Goal: Task Accomplishment & Management: Use online tool/utility

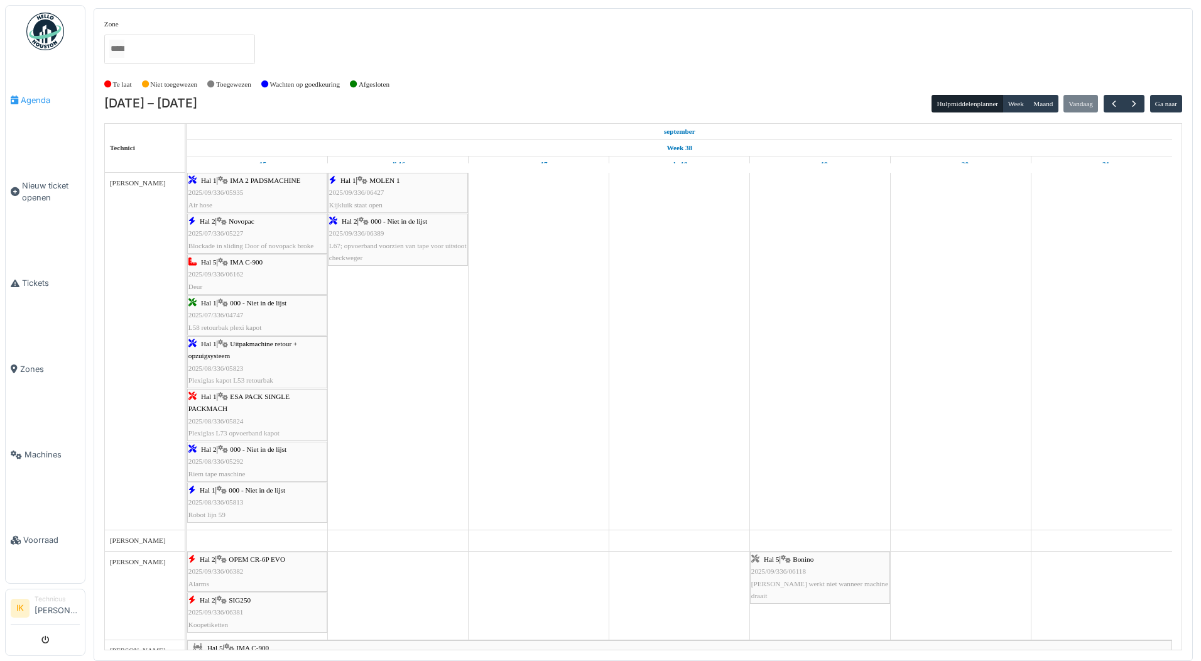
click at [28, 104] on span "Agenda" at bounding box center [50, 100] width 59 height 12
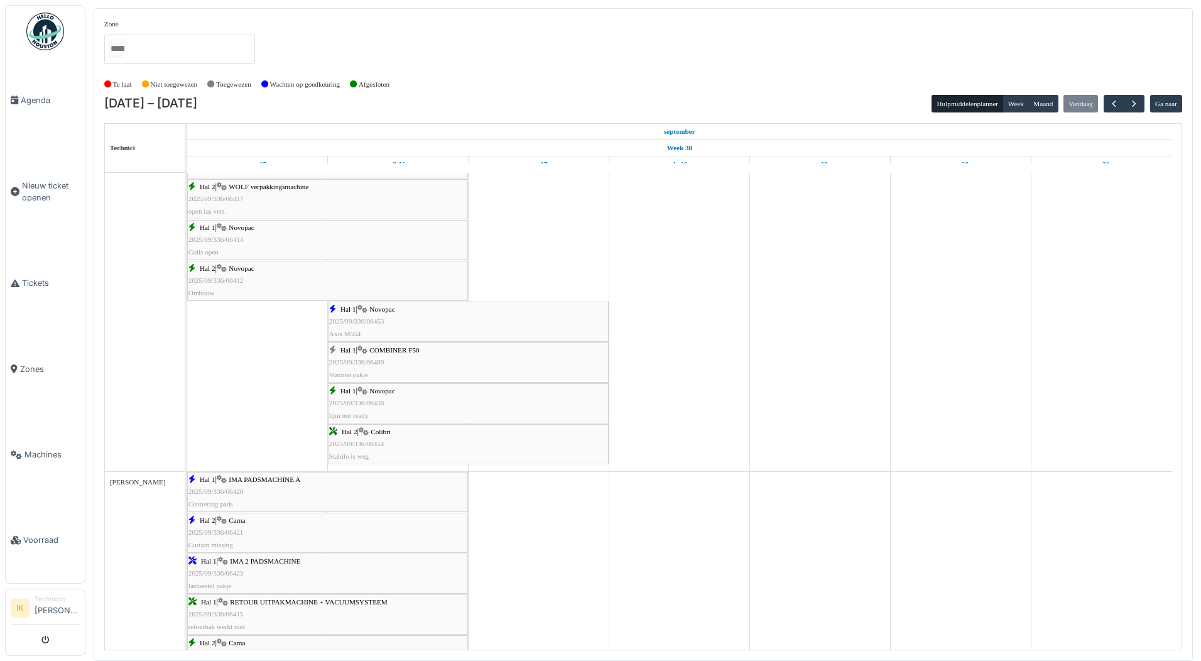
click at [386, 349] on span "COMBINER F50" at bounding box center [394, 350] width 50 height 8
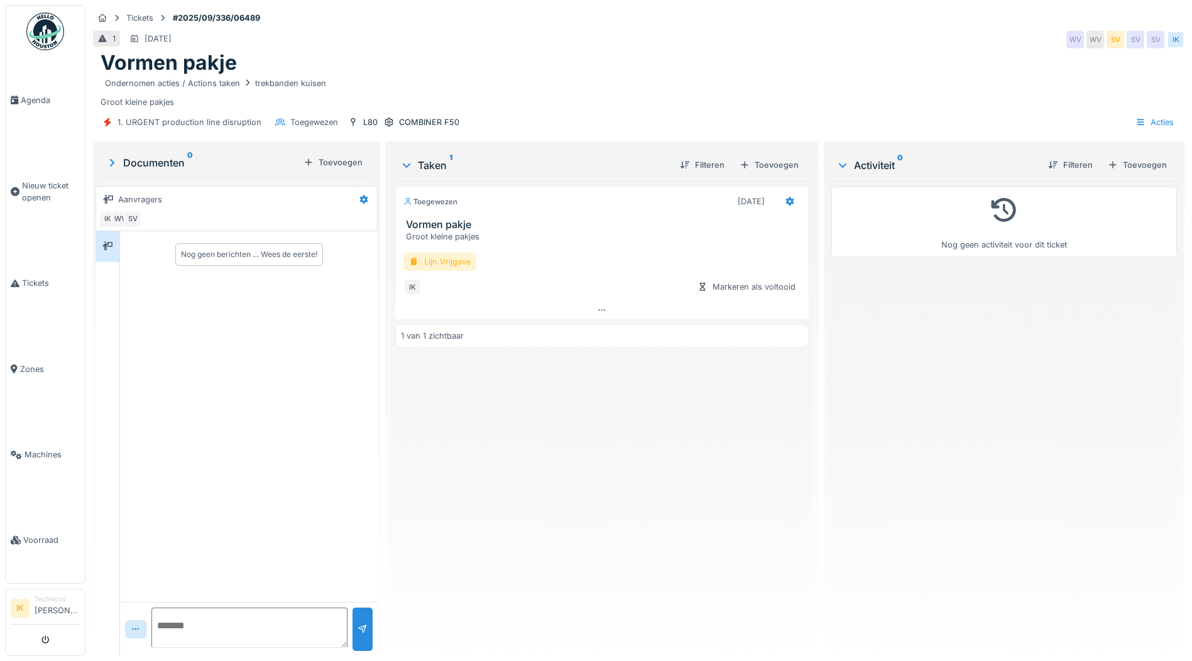
click at [445, 259] on div "Lijn Vrijgave" at bounding box center [439, 262] width 73 height 18
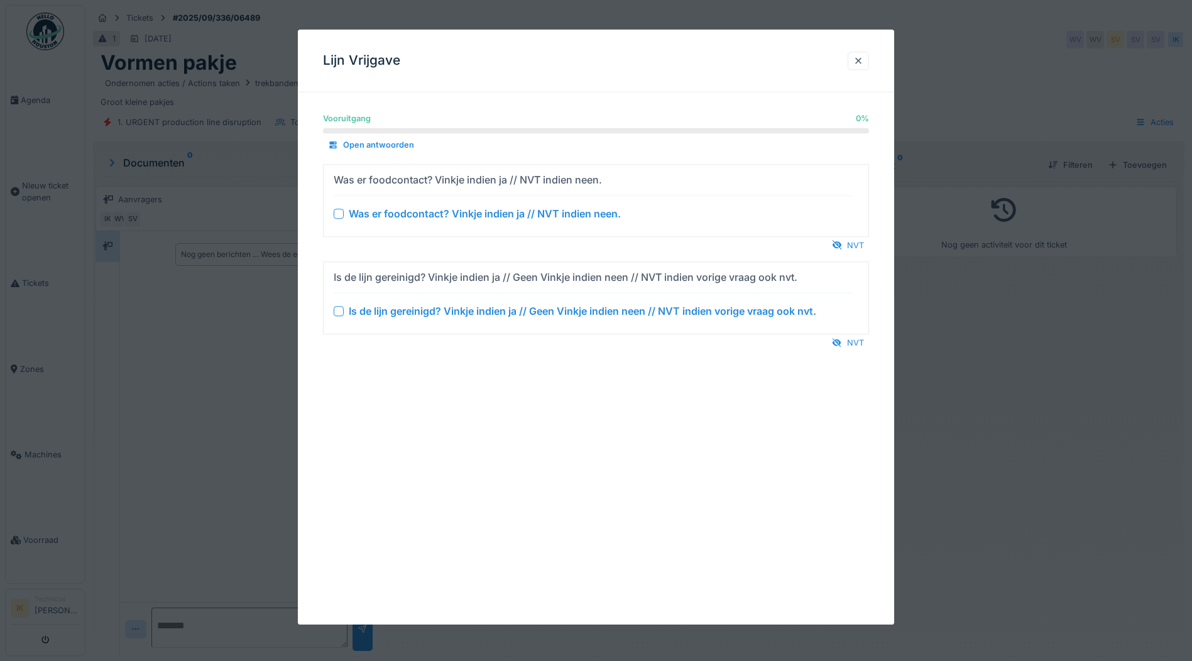
click at [335, 211] on div at bounding box center [339, 214] width 10 height 10
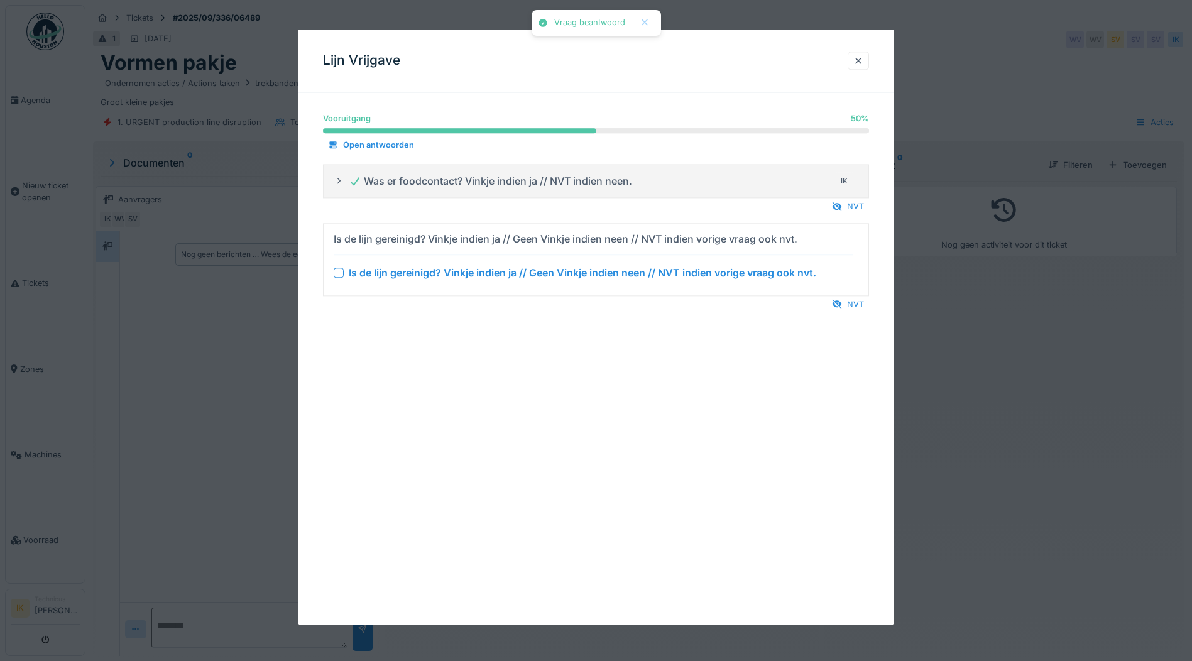
click at [339, 275] on div at bounding box center [339, 273] width 10 height 10
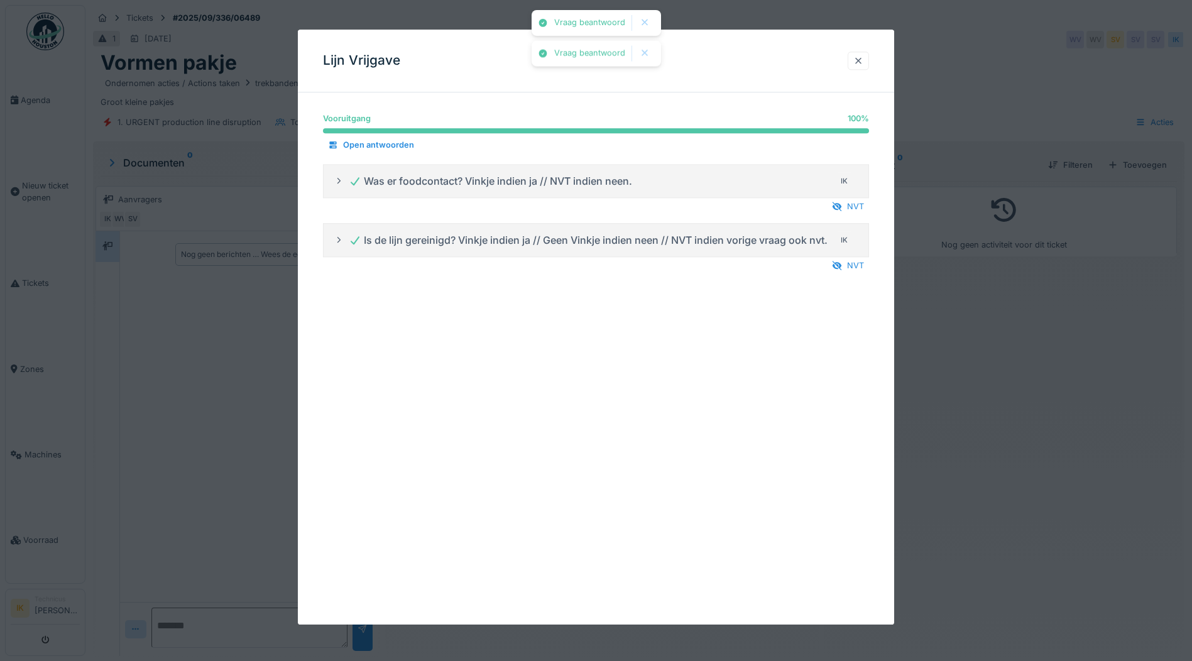
click at [862, 60] on div at bounding box center [858, 61] width 10 height 12
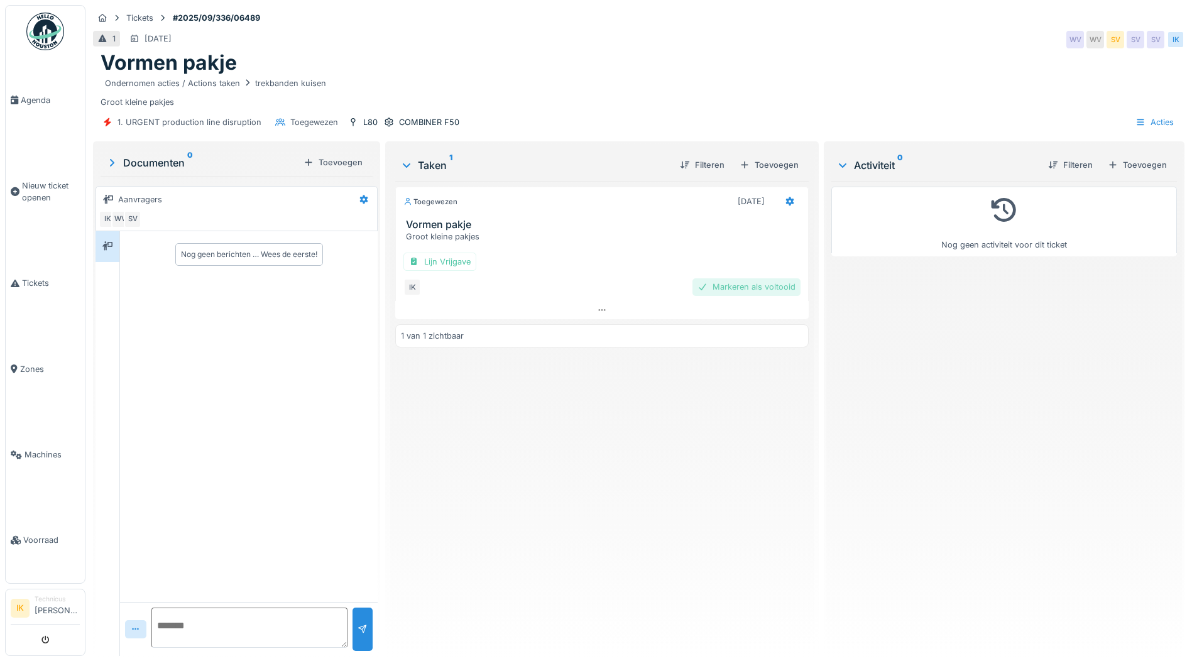
click at [729, 290] on div "Markeren als voltooid" at bounding box center [746, 286] width 108 height 17
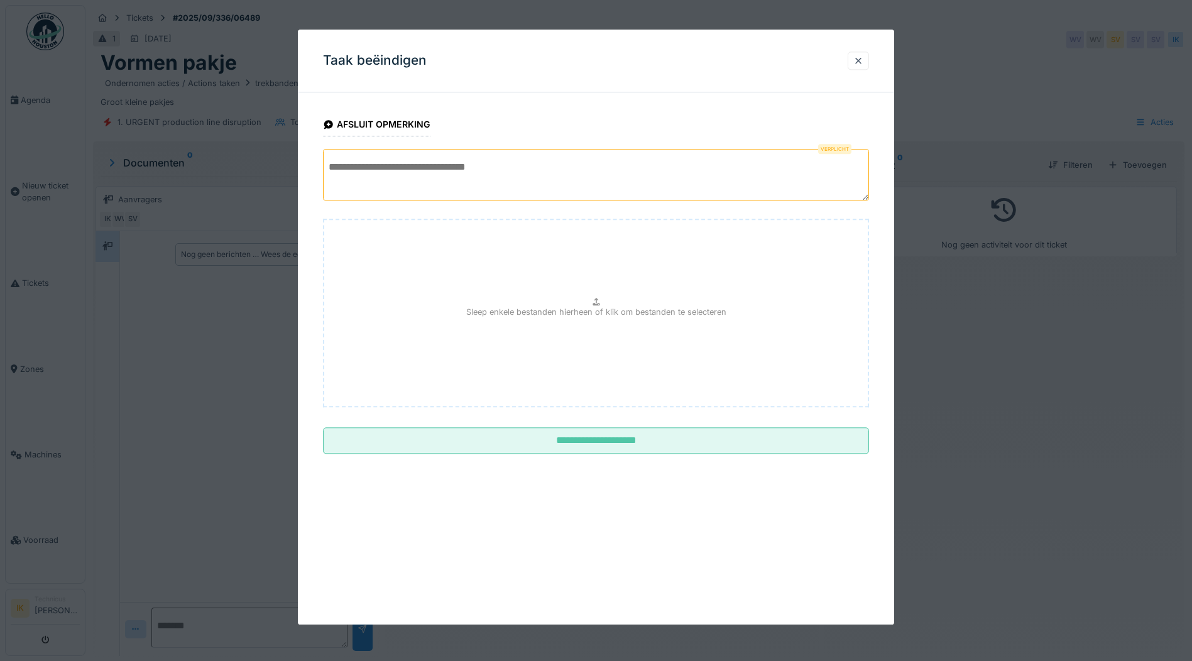
click at [342, 166] on textarea at bounding box center [596, 175] width 546 height 52
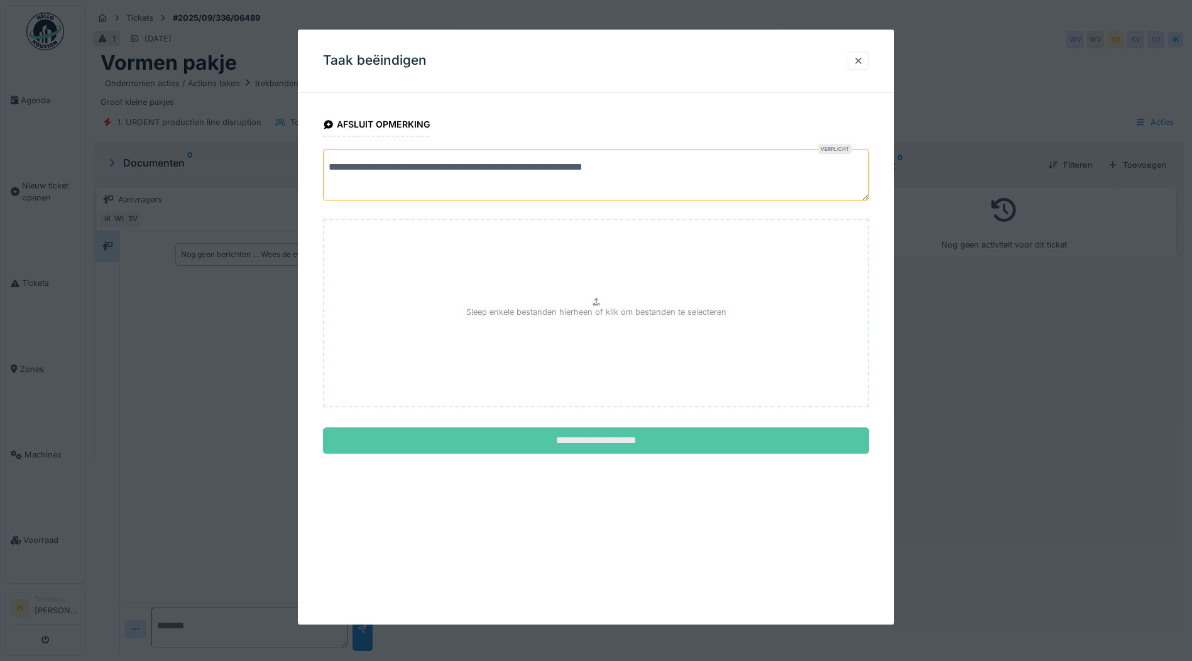
type textarea "**********"
click at [606, 440] on input "**********" at bounding box center [596, 441] width 546 height 26
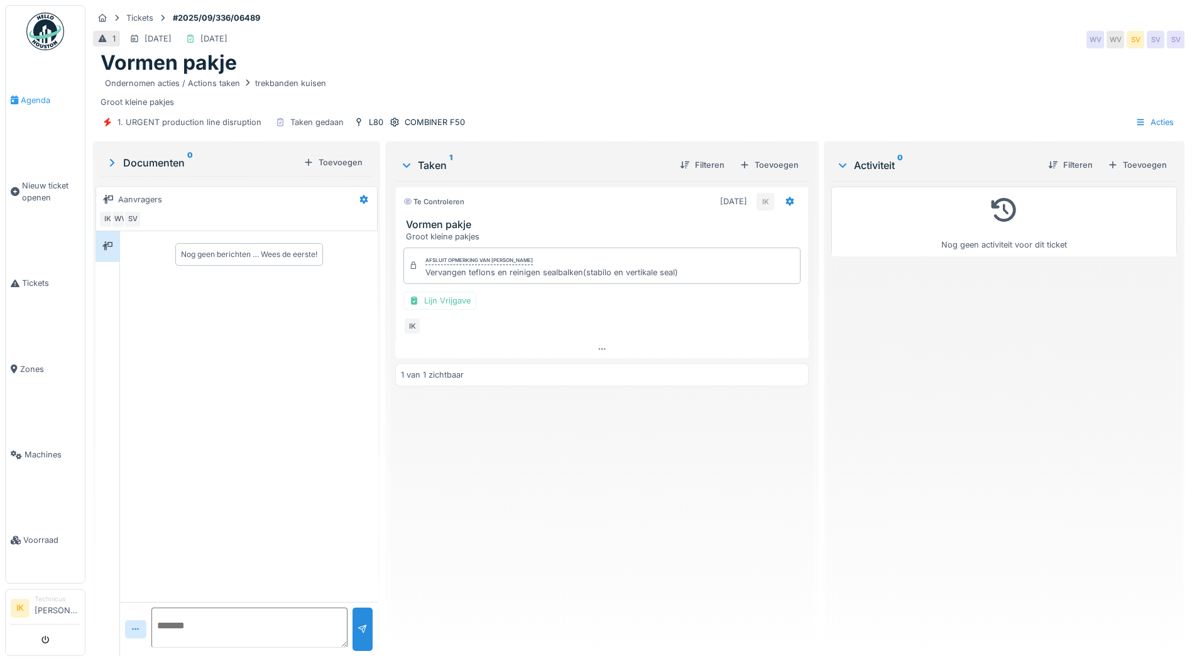
click at [30, 100] on span "Agenda" at bounding box center [50, 100] width 59 height 12
